Goal: Transaction & Acquisition: Book appointment/travel/reservation

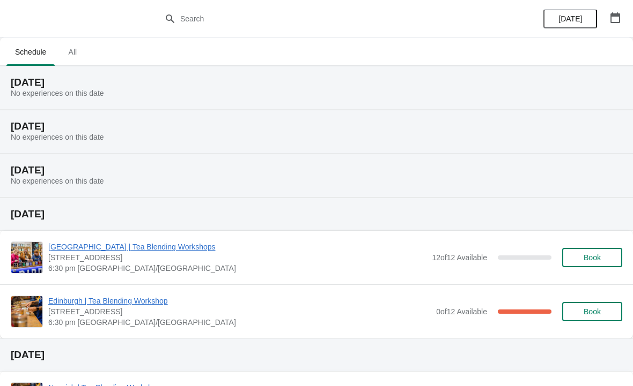
click at [618, 16] on icon "button" at bounding box center [615, 17] width 10 height 11
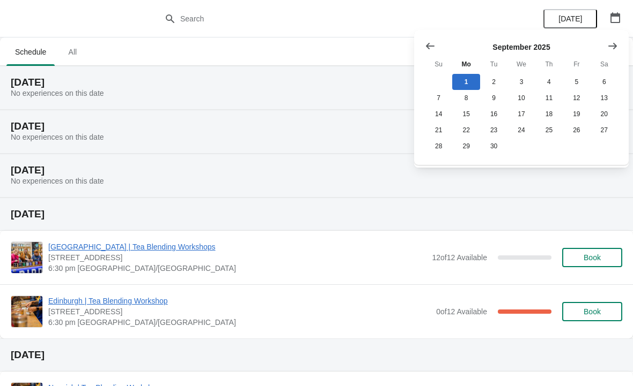
click at [611, 46] on icon "Show next month, October 2025" at bounding box center [612, 45] width 9 height 6
click at [528, 46] on div at bounding box center [521, 46] width 193 height 11
click at [533, 79] on button "1" at bounding box center [520, 82] width 27 height 16
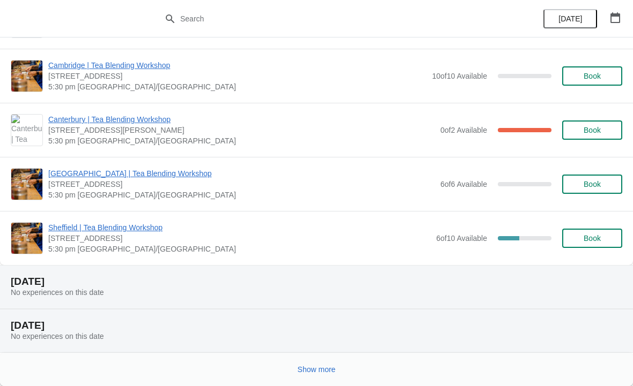
scroll to position [1015, 0]
click at [312, 366] on span "Show more" at bounding box center [316, 370] width 38 height 9
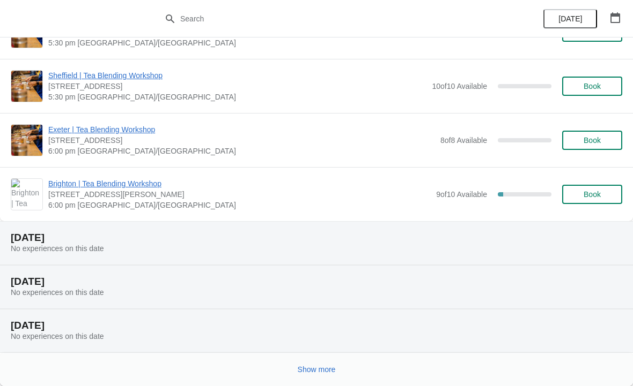
scroll to position [2373, 0]
click at [315, 375] on button "Show more" at bounding box center [316, 369] width 47 height 19
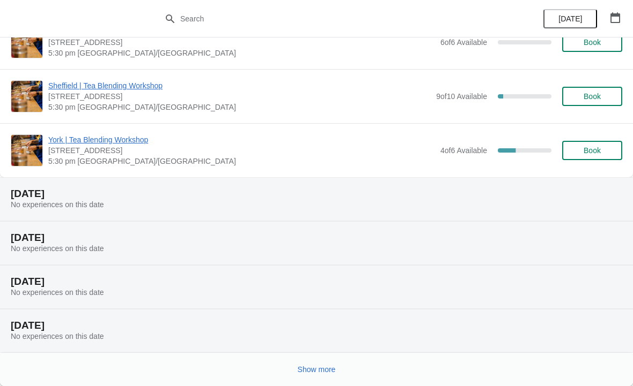
scroll to position [3720, 0]
click at [310, 369] on span "Show more" at bounding box center [316, 370] width 38 height 9
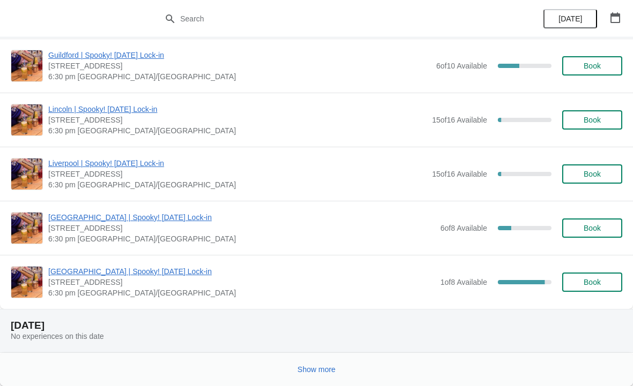
scroll to position [6462, 0]
click at [131, 272] on span "[GEOGRAPHIC_DATA] | Spooky! [DATE] Lock-in" at bounding box center [241, 271] width 386 height 11
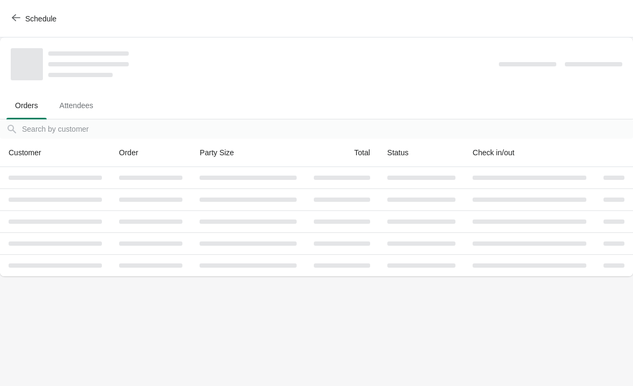
scroll to position [0, 0]
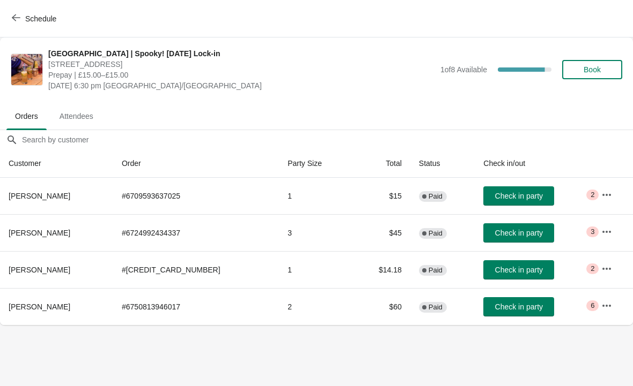
click at [602, 66] on span "Book" at bounding box center [591, 69] width 41 height 9
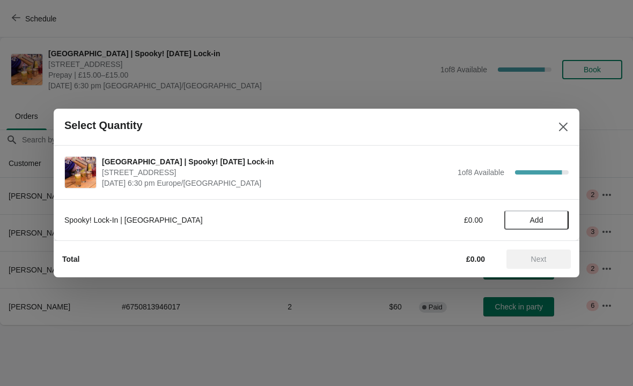
click at [541, 216] on span "Add" at bounding box center [536, 220] width 13 height 9
click at [555, 218] on icon at bounding box center [554, 220] width 11 height 11
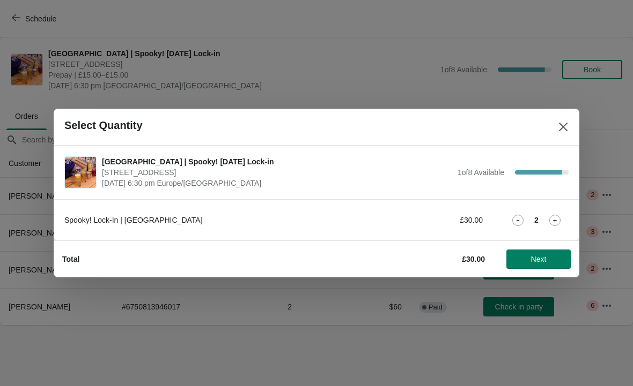
click at [551, 254] on button "Next" at bounding box center [538, 259] width 64 height 19
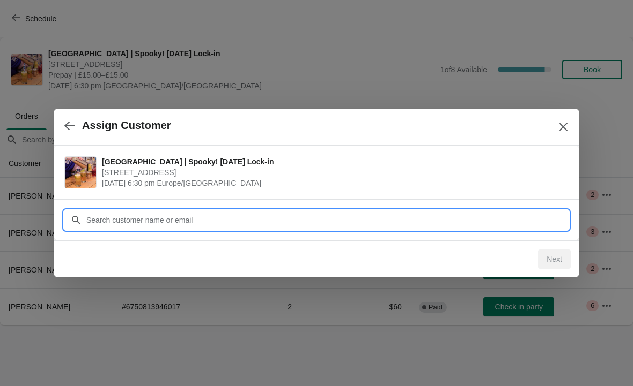
click at [225, 215] on input "Customer" at bounding box center [327, 220] width 482 height 19
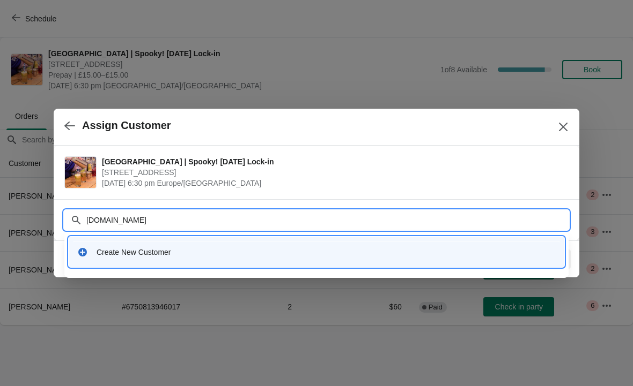
click at [117, 215] on input "[DOMAIN_NAME]" at bounding box center [327, 220] width 482 height 19
click at [124, 214] on input "[DOMAIN_NAME]" at bounding box center [327, 220] width 482 height 19
click at [143, 217] on input "[DOMAIN_NAME]" at bounding box center [327, 220] width 482 height 19
type input "[EMAIL_ADDRESS][DOMAIN_NAME]"
click at [187, 216] on input "[EMAIL_ADDRESS][DOMAIN_NAME]" at bounding box center [327, 220] width 482 height 19
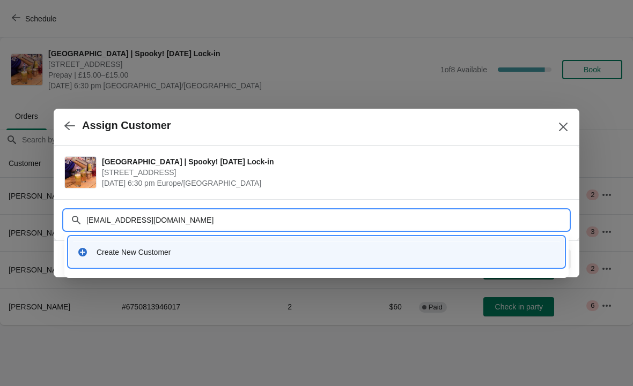
click at [167, 249] on div "Create New Customer" at bounding box center [325, 252] width 459 height 11
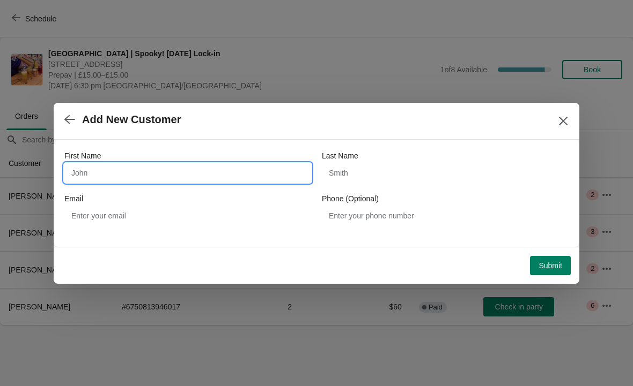
click at [213, 166] on input "First Name" at bounding box center [187, 172] width 247 height 19
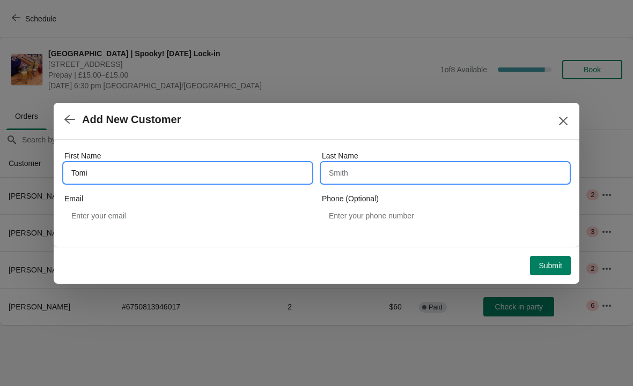
click at [402, 169] on input "Last Name" at bounding box center [445, 172] width 247 height 19
click at [112, 163] on input "Tomi" at bounding box center [187, 172] width 247 height 19
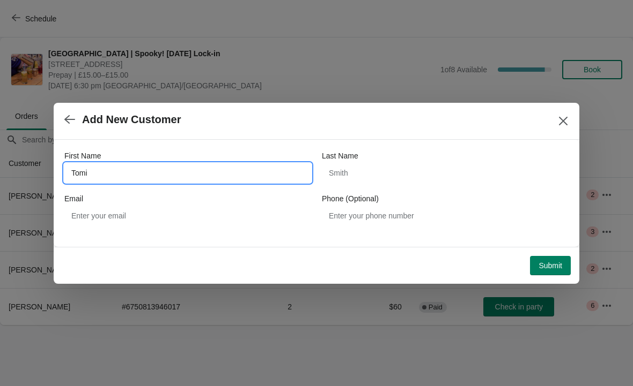
click at [109, 164] on input "Tomi" at bounding box center [187, 172] width 247 height 19
click at [95, 171] on input "Tomi" at bounding box center [187, 172] width 247 height 19
type input "[PERSON_NAME]"
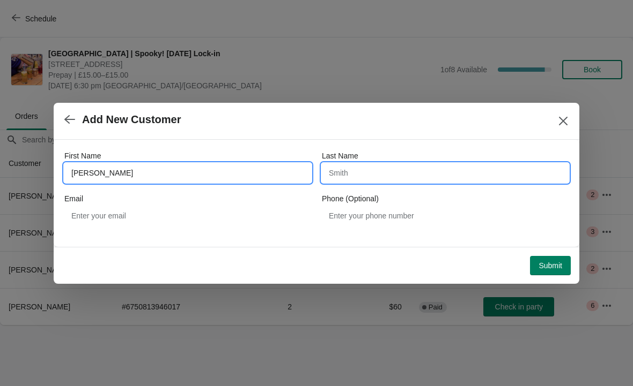
click at [344, 175] on input "Last Name" at bounding box center [445, 172] width 247 height 19
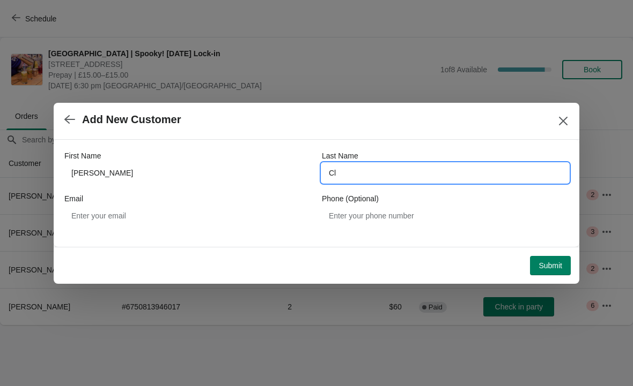
type input "C"
type input "Bramley"
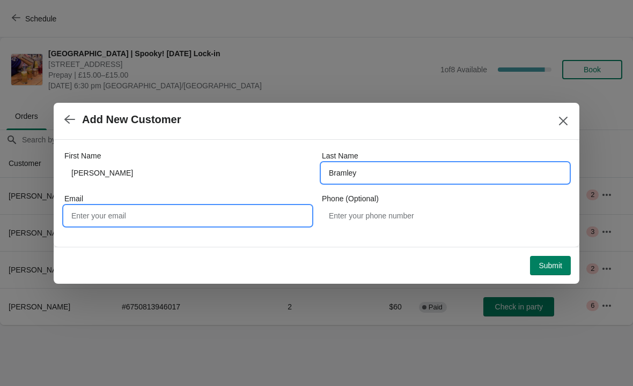
click at [152, 217] on input "Email" at bounding box center [187, 215] width 247 height 19
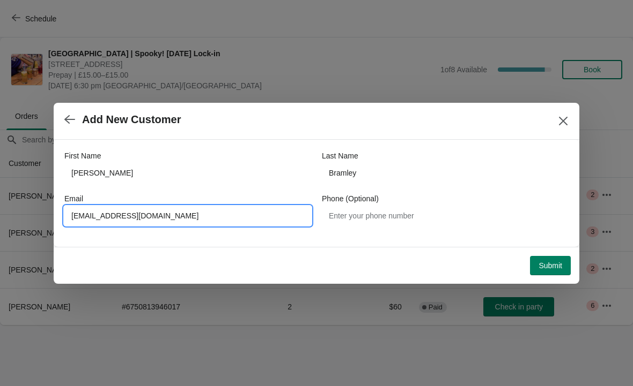
type input "[EMAIL_ADDRESS][DOMAIN_NAME]"
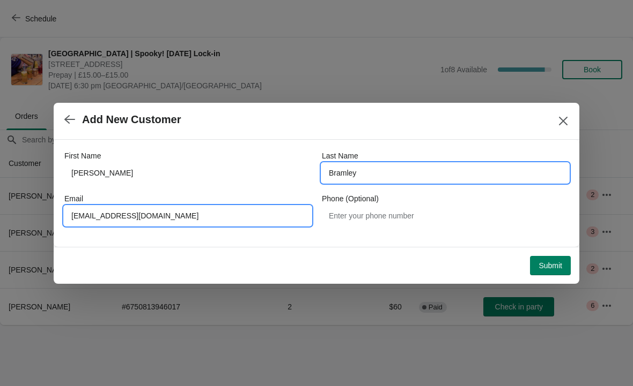
click at [389, 173] on input "Bramley" at bounding box center [445, 172] width 247 height 19
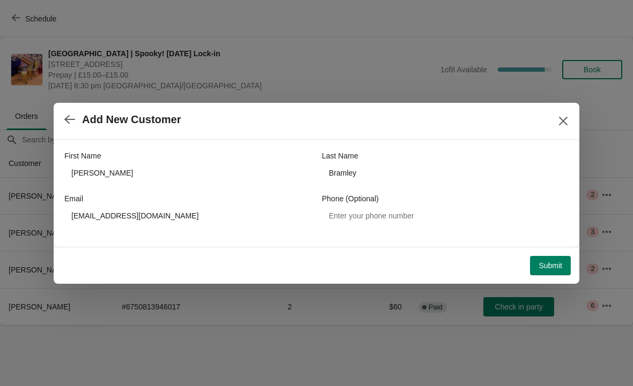
click at [548, 256] on button "Submit" at bounding box center [550, 265] width 41 height 19
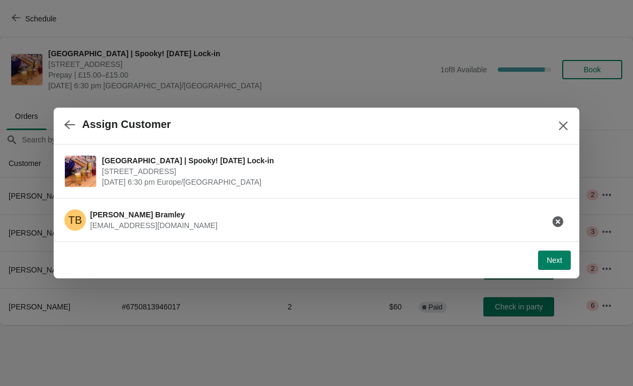
click at [553, 258] on span "Next" at bounding box center [554, 260] width 16 height 9
select select "No"
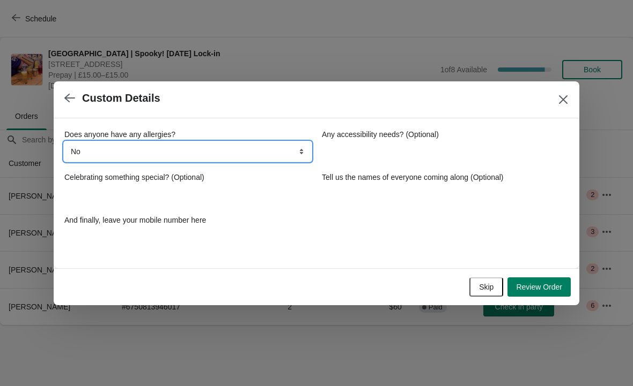
click at [241, 152] on select "No Yes, nuts Yes, wheat Yes, other" at bounding box center [187, 151] width 247 height 19
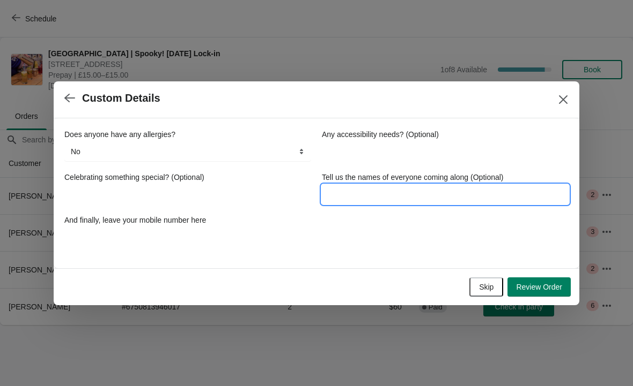
click at [487, 193] on input "Tell us the names of everyone coming along (Optional)" at bounding box center [445, 194] width 247 height 19
type input "[PERSON_NAME]"
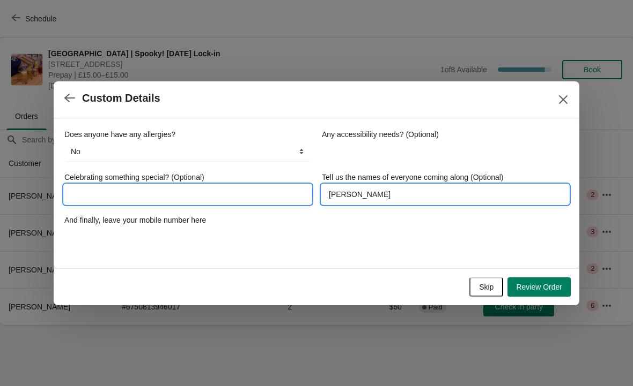
click at [110, 202] on input "Celebrating something special? (Optional)" at bounding box center [187, 194] width 247 height 19
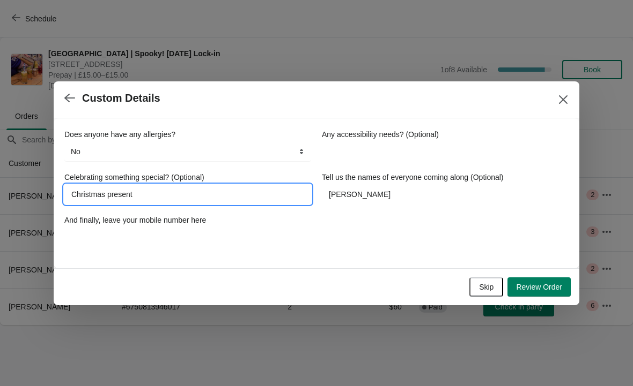
type input "Christmas present"
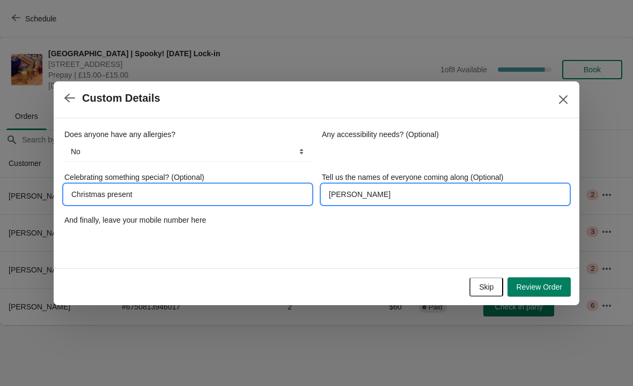
click at [405, 191] on input "[PERSON_NAME]" at bounding box center [445, 194] width 247 height 19
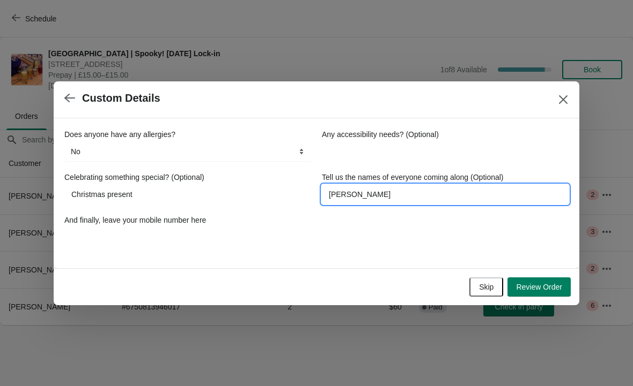
type input "[PERSON_NAME]"
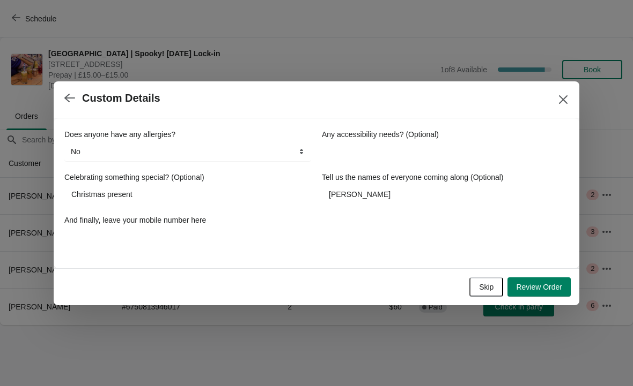
click at [537, 287] on span "Review Order" at bounding box center [539, 287] width 46 height 9
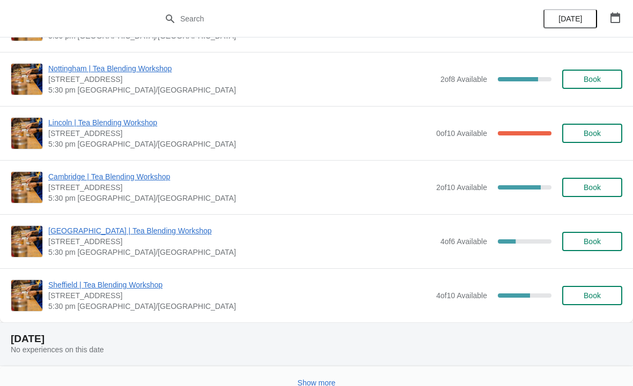
scroll to position [1100, 0]
